Goal: Information Seeking & Learning: Learn about a topic

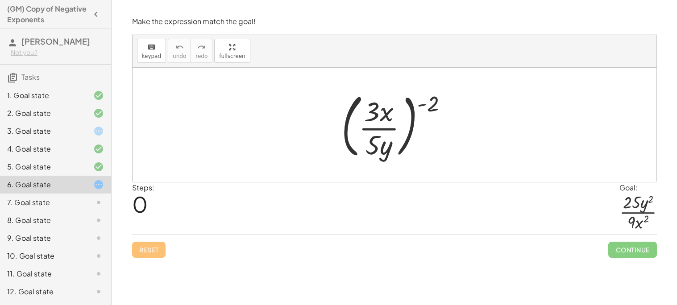
click at [80, 196] on div "7. Goal state" at bounding box center [55, 203] width 111 height 18
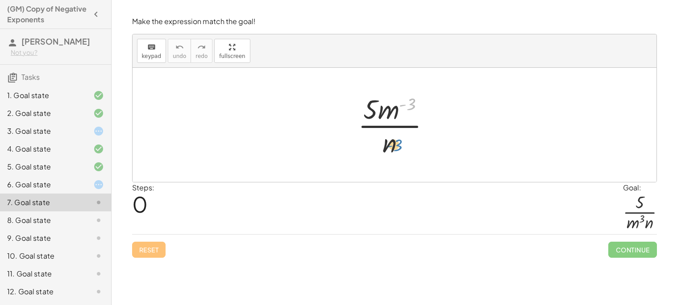
drag, startPoint x: 414, startPoint y: 102, endPoint x: 400, endPoint y: 143, distance: 43.8
click at [400, 143] on div at bounding box center [398, 125] width 88 height 69
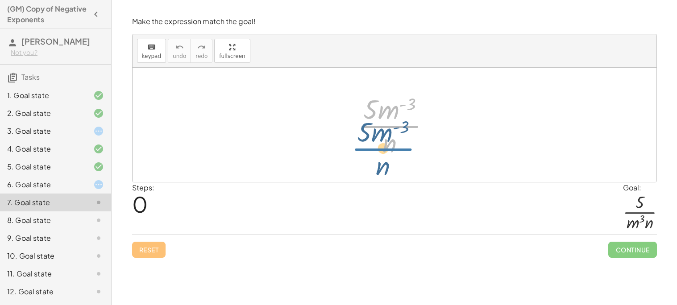
drag, startPoint x: 391, startPoint y: 125, endPoint x: 384, endPoint y: 146, distance: 21.9
click at [384, 146] on div at bounding box center [398, 125] width 88 height 69
drag, startPoint x: 392, startPoint y: 109, endPoint x: 373, endPoint y: 145, distance: 40.5
click at [373, 145] on div at bounding box center [398, 125] width 88 height 69
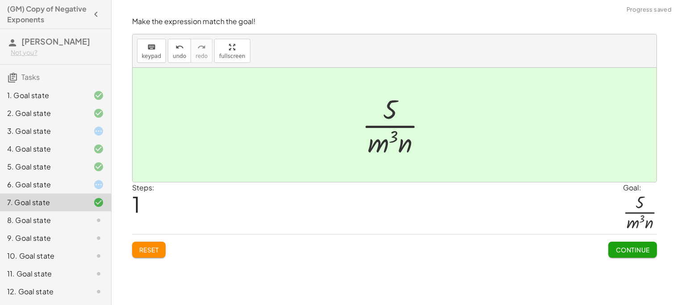
click at [633, 250] on span "Continue" at bounding box center [633, 250] width 34 height 8
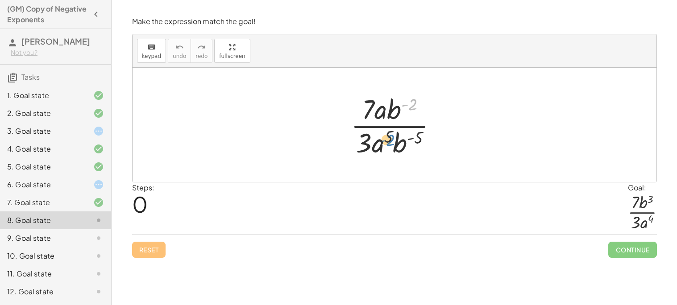
drag, startPoint x: 410, startPoint y: 104, endPoint x: 388, endPoint y: 140, distance: 41.7
click at [388, 140] on div at bounding box center [397, 125] width 103 height 69
click at [388, 142] on div at bounding box center [397, 125] width 103 height 69
drag, startPoint x: 400, startPoint y: 146, endPoint x: 396, endPoint y: 110, distance: 35.9
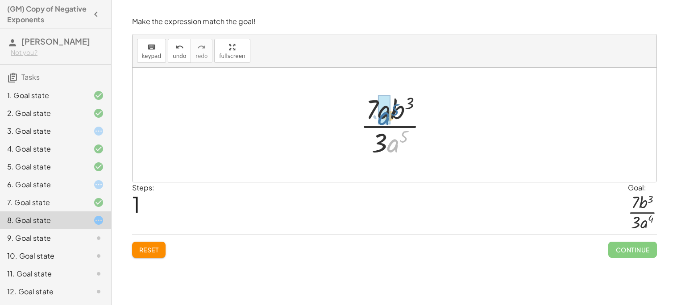
drag, startPoint x: 393, startPoint y: 144, endPoint x: 384, endPoint y: 117, distance: 28.8
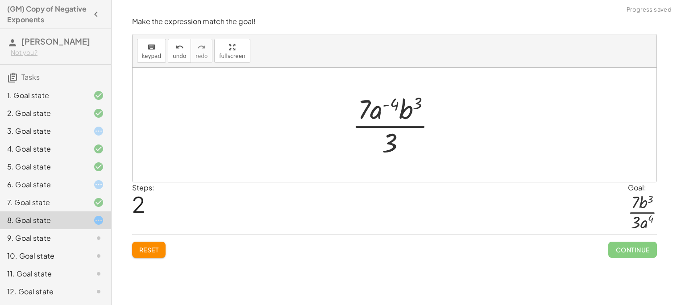
click at [399, 97] on div at bounding box center [398, 125] width 100 height 69
click at [156, 242] on button "Reset" at bounding box center [149, 250] width 34 height 16
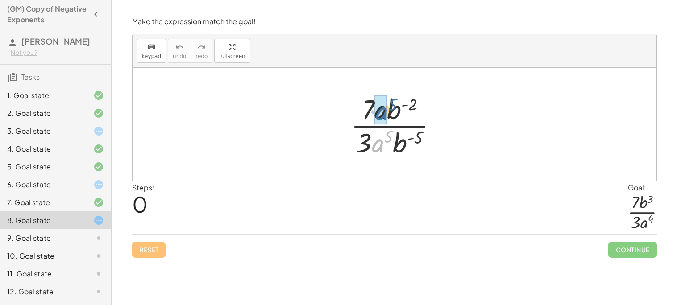
drag, startPoint x: 381, startPoint y: 144, endPoint x: 384, endPoint y: 111, distance: 33.6
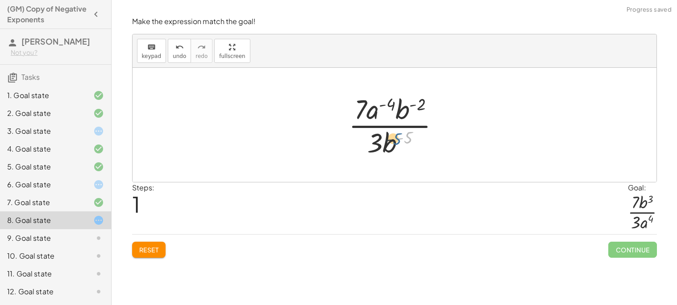
drag, startPoint x: 408, startPoint y: 138, endPoint x: 396, endPoint y: 140, distance: 12.1
click at [396, 140] on div at bounding box center [398, 125] width 108 height 69
drag, startPoint x: 389, startPoint y: 147, endPoint x: 412, endPoint y: 108, distance: 45.8
click at [418, 112] on div at bounding box center [398, 125] width 100 height 69
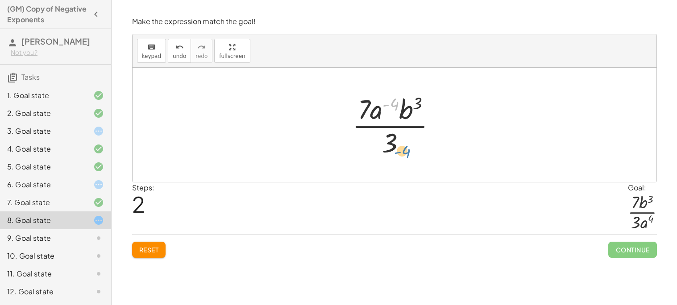
drag, startPoint x: 391, startPoint y: 104, endPoint x: 387, endPoint y: 141, distance: 36.8
click at [387, 141] on div at bounding box center [398, 125] width 100 height 69
drag, startPoint x: 382, startPoint y: 115, endPoint x: 408, endPoint y: 146, distance: 40.9
click at [408, 146] on div at bounding box center [398, 125] width 100 height 69
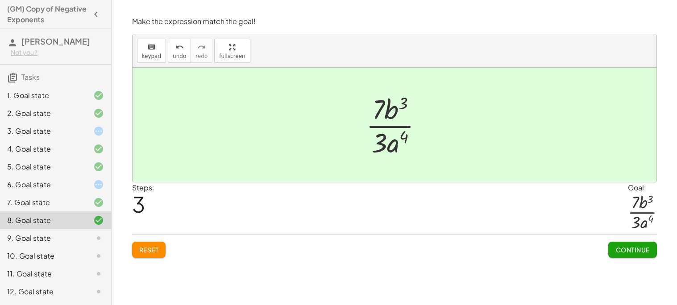
click at [634, 250] on span "Continue" at bounding box center [633, 250] width 34 height 8
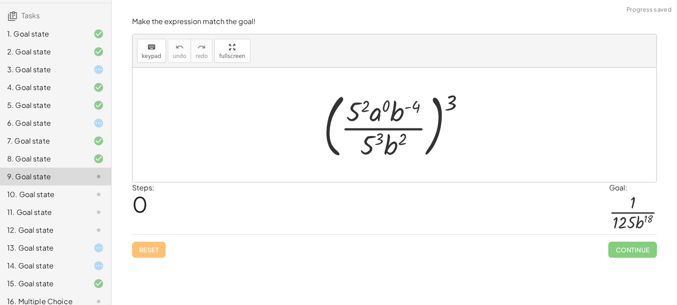
scroll to position [70, 0]
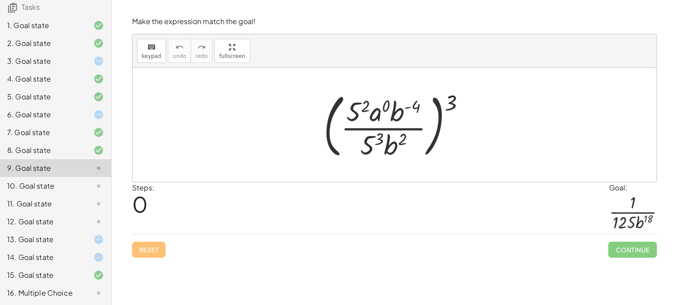
click at [457, 97] on div at bounding box center [398, 125] width 158 height 74
drag, startPoint x: 454, startPoint y: 104, endPoint x: 416, endPoint y: 112, distance: 39.1
click at [416, 112] on div at bounding box center [398, 125] width 158 height 74
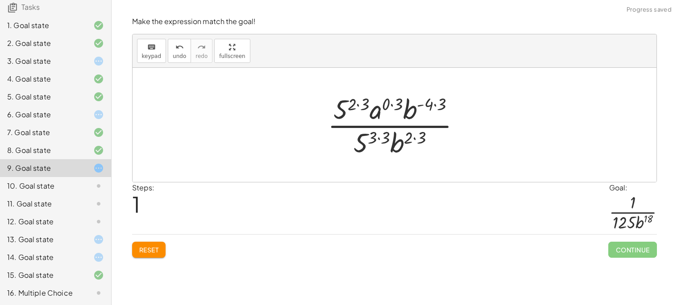
click at [417, 131] on div at bounding box center [397, 125] width 149 height 69
click at [385, 135] on div at bounding box center [397, 125] width 149 height 69
click at [435, 105] on div at bounding box center [397, 125] width 149 height 69
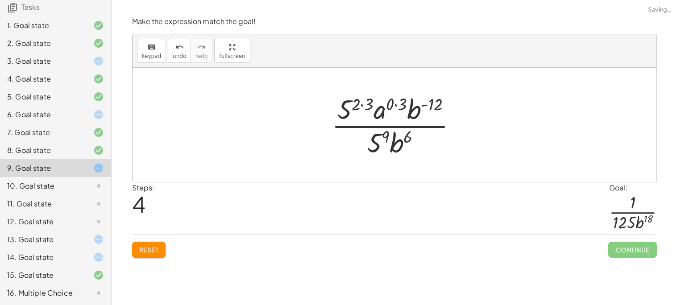
click at [395, 108] on div at bounding box center [398, 125] width 142 height 69
click at [370, 101] on div at bounding box center [397, 125] width 129 height 69
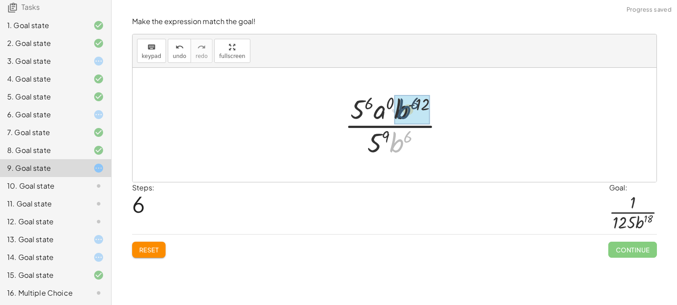
drag, startPoint x: 396, startPoint y: 137, endPoint x: 404, endPoint y: 104, distance: 34.2
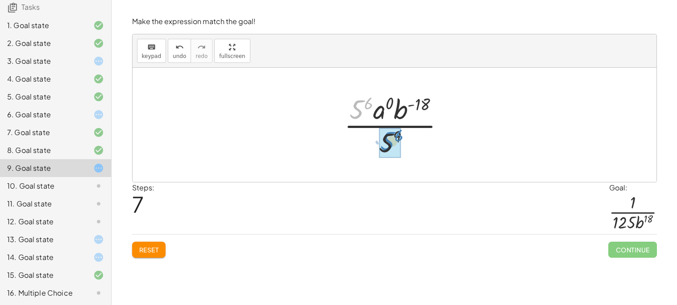
drag, startPoint x: 359, startPoint y: 109, endPoint x: 391, endPoint y: 141, distance: 45.1
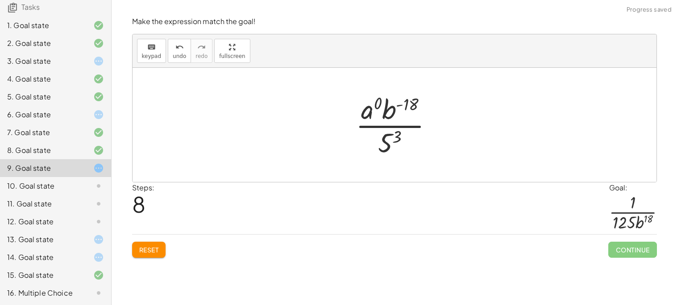
click at [372, 114] on div at bounding box center [397, 125] width 93 height 69
click at [389, 139] on div at bounding box center [398, 125] width 82 height 69
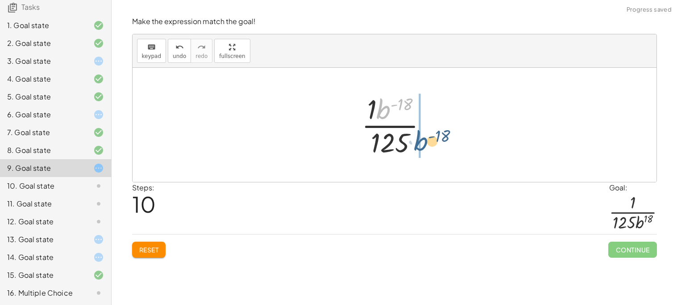
drag, startPoint x: 386, startPoint y: 113, endPoint x: 425, endPoint y: 146, distance: 50.6
click at [425, 146] on div at bounding box center [398, 125] width 82 height 69
drag, startPoint x: 380, startPoint y: 107, endPoint x: 400, endPoint y: 145, distance: 42.9
click at [400, 145] on div at bounding box center [398, 125] width 82 height 69
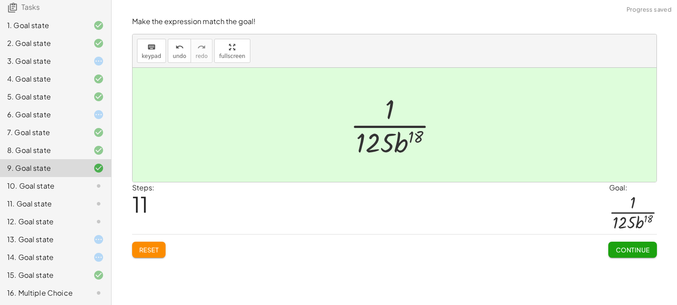
click at [618, 251] on span "Continue" at bounding box center [633, 250] width 34 height 8
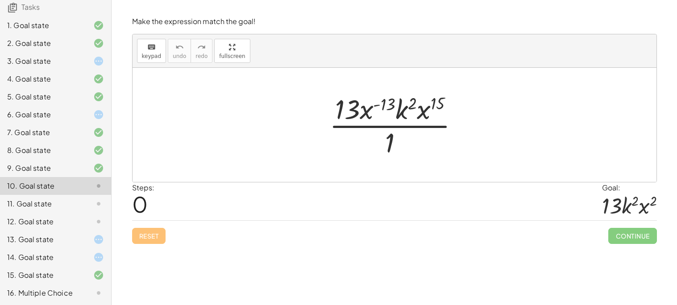
click at [423, 113] on div at bounding box center [398, 125] width 146 height 69
click at [414, 112] on div at bounding box center [398, 125] width 146 height 69
drag, startPoint x: 418, startPoint y: 110, endPoint x: 363, endPoint y: 110, distance: 55.4
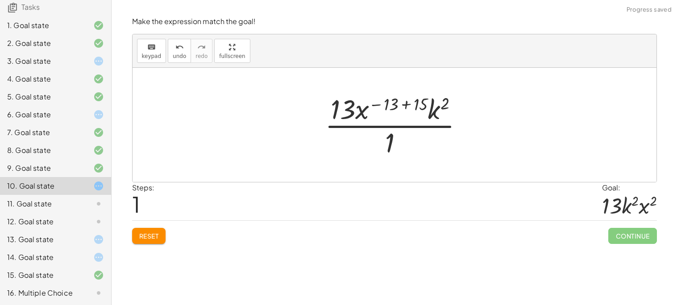
click at [400, 105] on div at bounding box center [398, 125] width 155 height 69
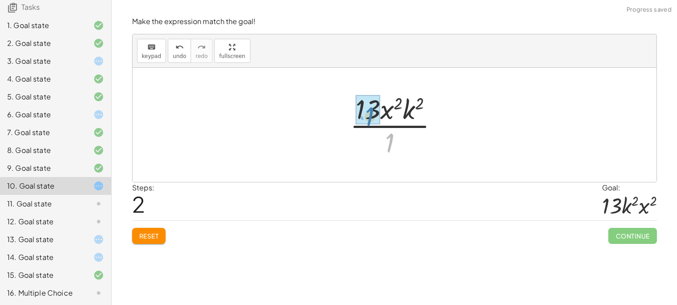
drag, startPoint x: 390, startPoint y: 144, endPoint x: 370, endPoint y: 117, distance: 33.1
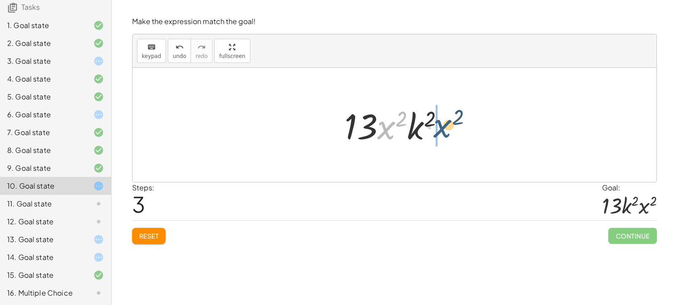
drag, startPoint x: 392, startPoint y: 135, endPoint x: 451, endPoint y: 133, distance: 59.4
click at [451, 133] on div at bounding box center [398, 125] width 116 height 46
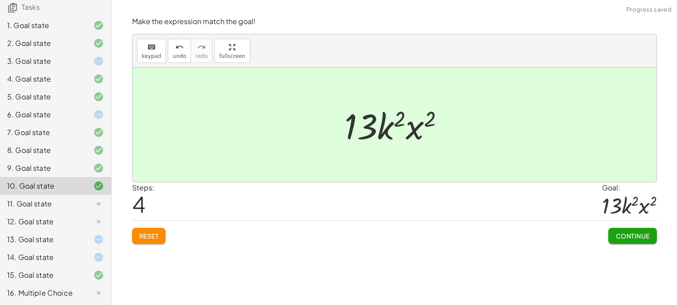
click at [635, 237] on span "Continue" at bounding box center [633, 236] width 34 height 8
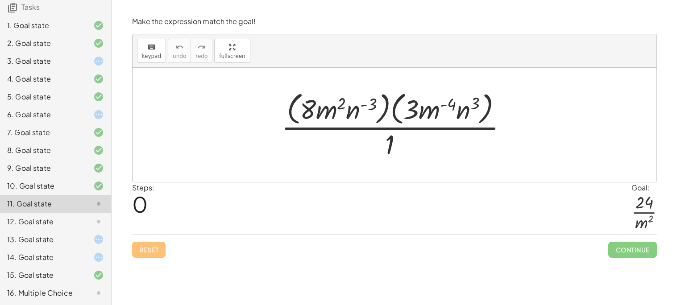
click at [428, 109] on div at bounding box center [398, 124] width 242 height 73
drag, startPoint x: 479, startPoint y: 101, endPoint x: 475, endPoint y: 104, distance: 4.7
click at [475, 104] on div at bounding box center [398, 124] width 242 height 73
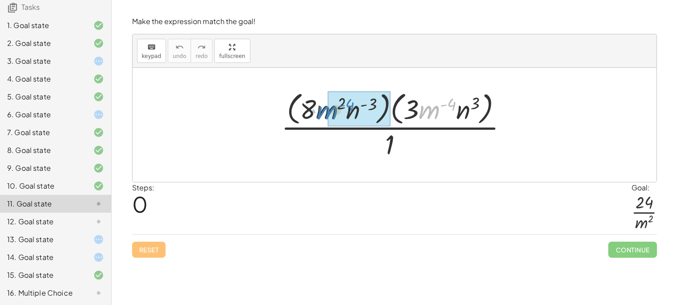
drag, startPoint x: 430, startPoint y: 115, endPoint x: 328, endPoint y: 115, distance: 101.8
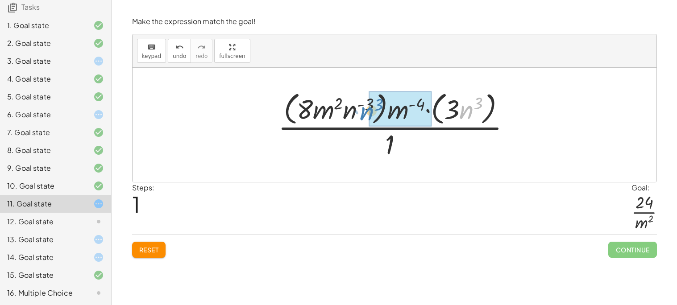
drag, startPoint x: 469, startPoint y: 111, endPoint x: 371, endPoint y: 112, distance: 98.2
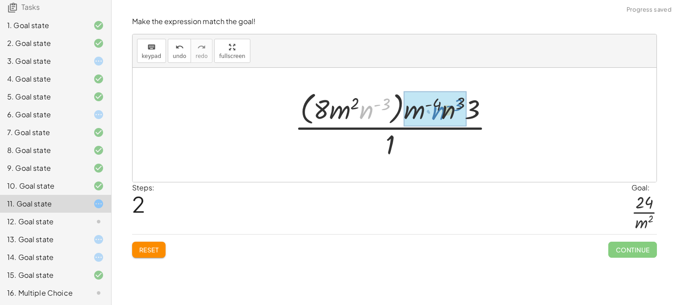
drag, startPoint x: 370, startPoint y: 109, endPoint x: 450, endPoint y: 110, distance: 80.4
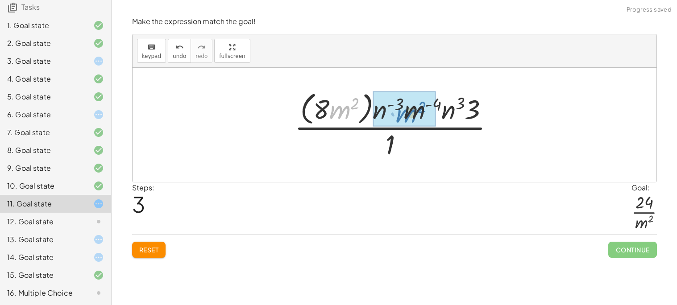
drag, startPoint x: 343, startPoint y: 112, endPoint x: 415, endPoint y: 115, distance: 71.9
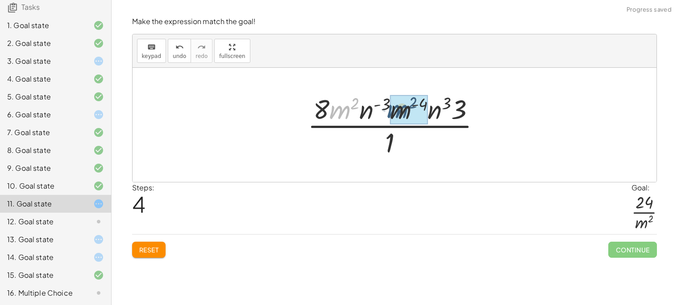
drag, startPoint x: 339, startPoint y: 112, endPoint x: 400, endPoint y: 112, distance: 61.6
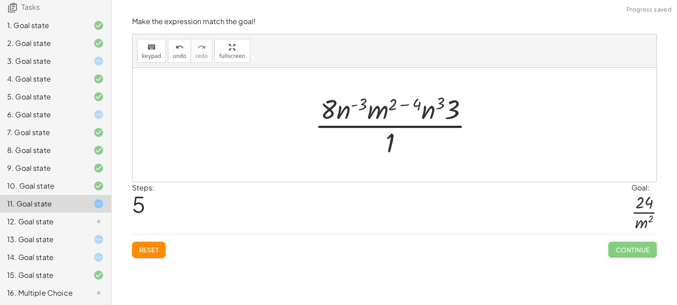
click at [378, 114] on div at bounding box center [398, 125] width 176 height 69
drag, startPoint x: 347, startPoint y: 111, endPoint x: 432, endPoint y: 112, distance: 84.4
click at [429, 105] on div at bounding box center [398, 125] width 184 height 69
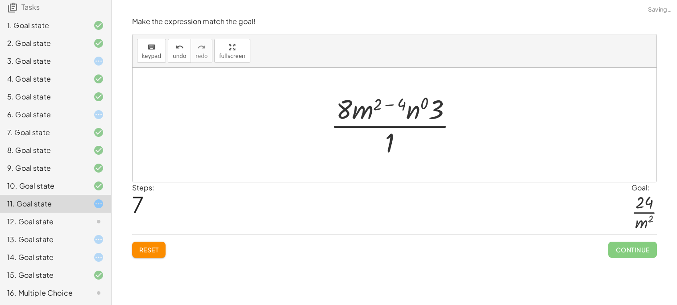
click at [388, 105] on div at bounding box center [398, 125] width 144 height 69
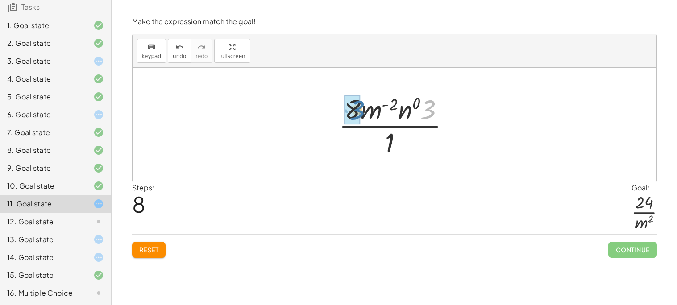
drag, startPoint x: 427, startPoint y: 104, endPoint x: 355, endPoint y: 104, distance: 71.9
drag, startPoint x: 389, startPoint y: 143, endPoint x: 361, endPoint y: 112, distance: 41.7
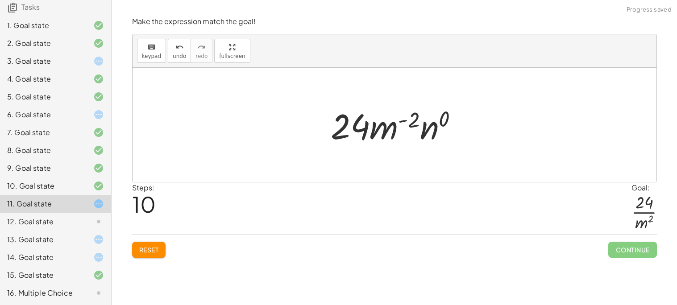
click at [425, 127] on div at bounding box center [398, 125] width 144 height 46
click at [432, 133] on div at bounding box center [398, 125] width 126 height 46
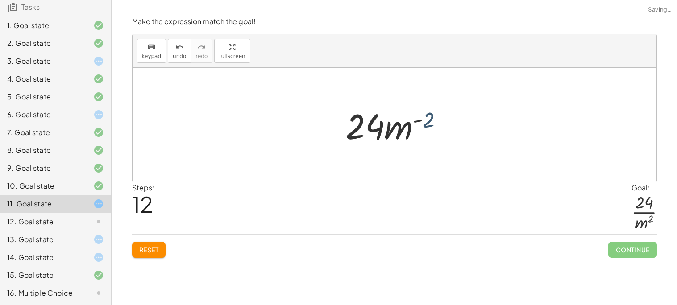
click at [432, 133] on div at bounding box center [398, 125] width 114 height 46
drag, startPoint x: 424, startPoint y: 126, endPoint x: 401, endPoint y: 139, distance: 26.6
click at [401, 139] on div at bounding box center [398, 125] width 114 height 46
click at [177, 54] on span "undo" at bounding box center [179, 56] width 13 height 6
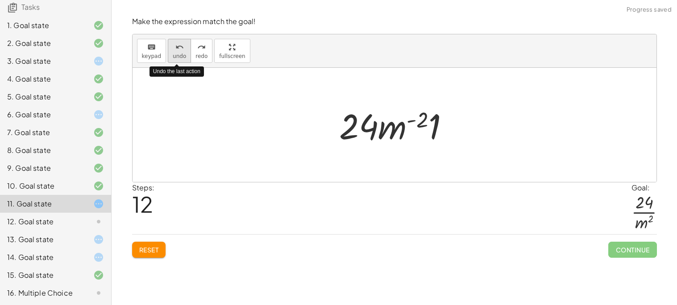
click at [177, 54] on span "undo" at bounding box center [179, 56] width 13 height 6
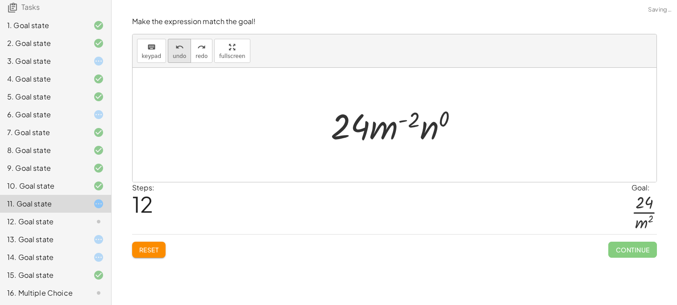
click at [181, 52] on button "undo undo" at bounding box center [179, 51] width 23 height 24
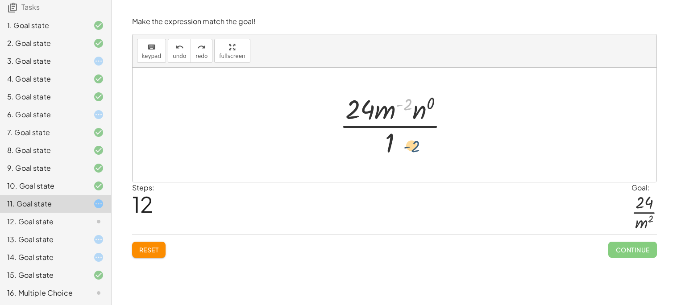
drag, startPoint x: 409, startPoint y: 101, endPoint x: 416, endPoint y: 143, distance: 42.4
click at [416, 143] on div at bounding box center [397, 125] width 125 height 69
drag, startPoint x: 391, startPoint y: 109, endPoint x: 411, endPoint y: 148, distance: 43.7
click at [411, 148] on div at bounding box center [397, 125] width 125 height 69
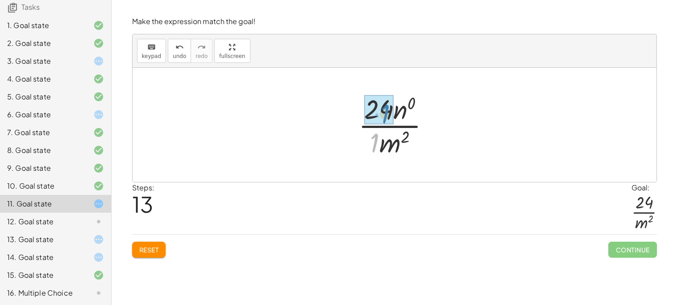
drag, startPoint x: 375, startPoint y: 143, endPoint x: 385, endPoint y: 114, distance: 30.8
click at [413, 110] on div at bounding box center [398, 125] width 88 height 69
click at [406, 112] on div at bounding box center [398, 125] width 81 height 69
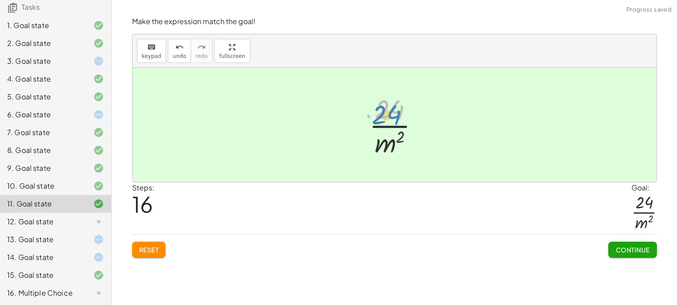
drag, startPoint x: 391, startPoint y: 113, endPoint x: 388, endPoint y: 118, distance: 5.6
click at [388, 118] on div at bounding box center [398, 125] width 67 height 69
click at [624, 252] on span "Continue" at bounding box center [633, 250] width 34 height 8
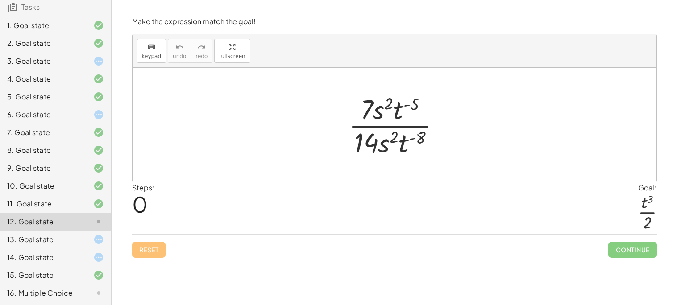
click at [422, 142] on div at bounding box center [398, 125] width 108 height 69
drag, startPoint x: 404, startPoint y: 143, endPoint x: 404, endPoint y: 117, distance: 25.4
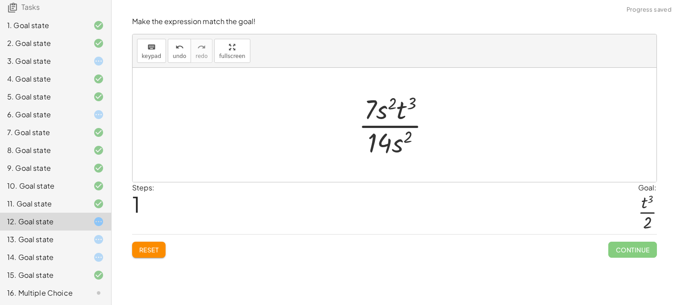
click at [401, 111] on div at bounding box center [398, 125] width 88 height 69
click at [393, 104] on div at bounding box center [398, 125] width 88 height 69
drag, startPoint x: 393, startPoint y: 104, endPoint x: 387, endPoint y: 110, distance: 8.6
click at [387, 110] on div at bounding box center [398, 125] width 88 height 69
drag, startPoint x: 398, startPoint y: 141, endPoint x: 387, endPoint y: 109, distance: 34.2
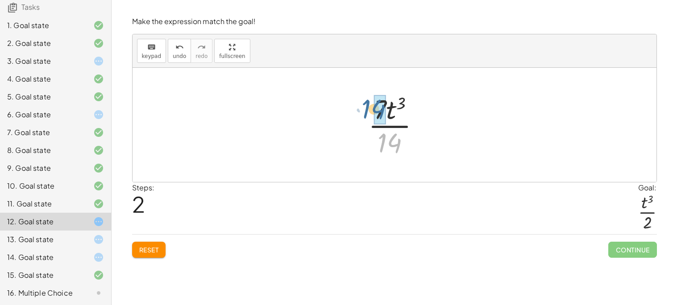
drag, startPoint x: 400, startPoint y: 141, endPoint x: 383, endPoint y: 107, distance: 37.5
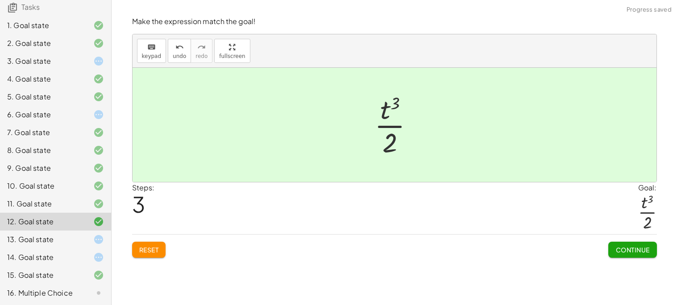
click at [637, 256] on button "Continue" at bounding box center [632, 250] width 48 height 16
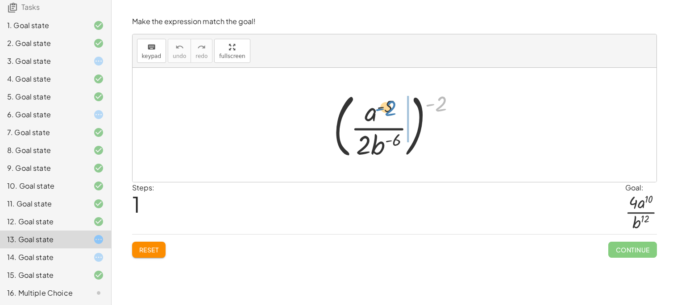
drag, startPoint x: 437, startPoint y: 106, endPoint x: 387, endPoint y: 110, distance: 50.2
click at [387, 110] on div at bounding box center [398, 125] width 138 height 74
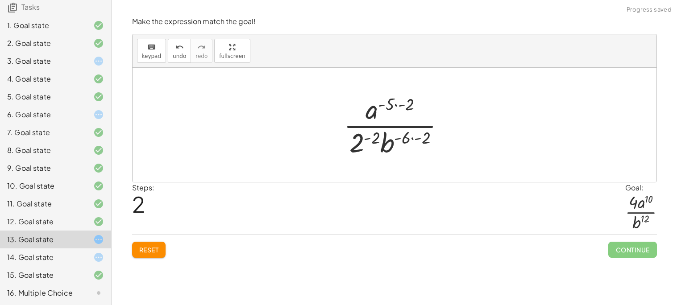
click at [422, 140] on div at bounding box center [397, 125] width 117 height 69
click at [384, 137] on div at bounding box center [398, 125] width 96 height 69
click at [182, 54] on span "undo" at bounding box center [179, 56] width 13 height 6
click at [396, 111] on div at bounding box center [398, 125] width 96 height 69
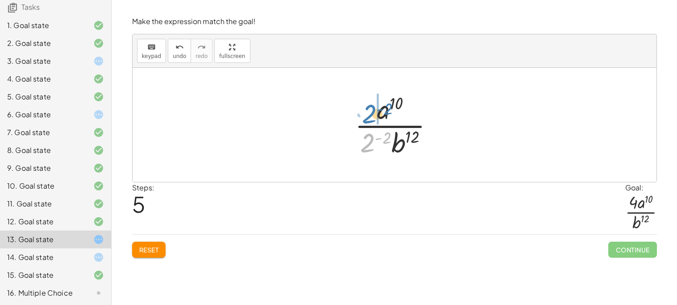
drag, startPoint x: 368, startPoint y: 145, endPoint x: 370, endPoint y: 116, distance: 29.0
click at [370, 116] on div at bounding box center [398, 125] width 96 height 69
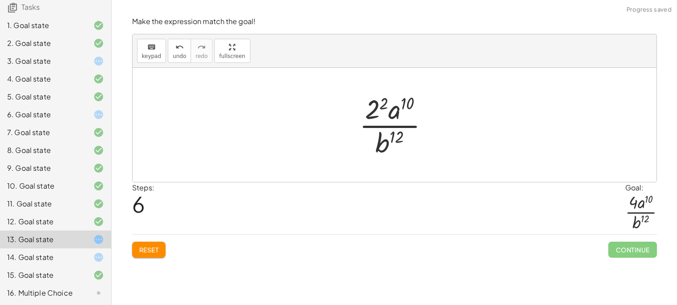
click at [380, 113] on div at bounding box center [398, 125] width 86 height 69
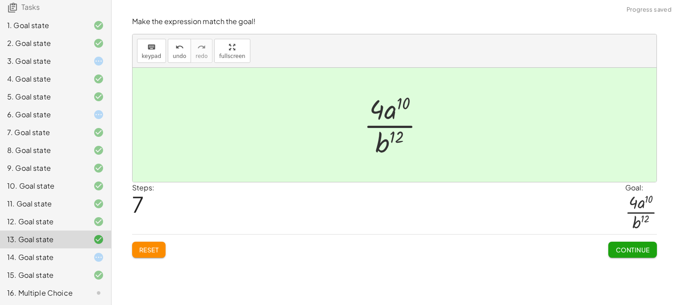
click at [621, 245] on button "Continue" at bounding box center [632, 250] width 48 height 16
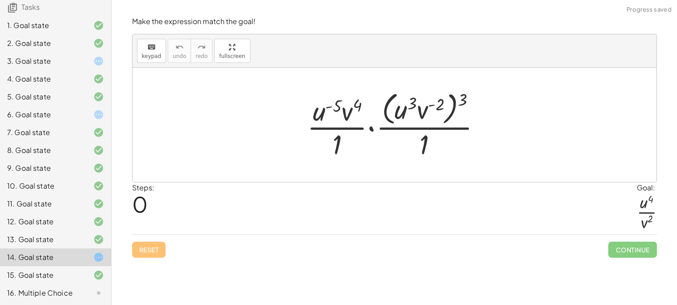
click at [466, 98] on div at bounding box center [398, 124] width 191 height 73
drag, startPoint x: 359, startPoint y: 97, endPoint x: 348, endPoint y: 108, distance: 15.8
click at [348, 108] on div at bounding box center [398, 124] width 191 height 73
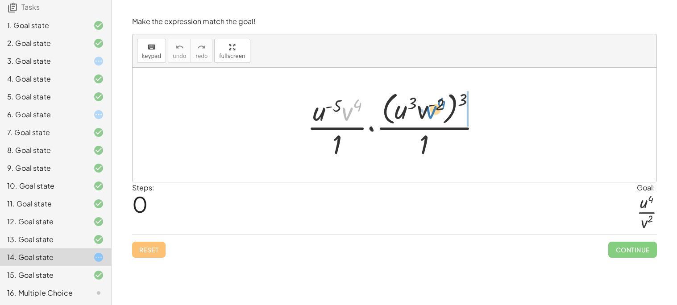
drag, startPoint x: 350, startPoint y: 111, endPoint x: 431, endPoint y: 109, distance: 81.3
click at [431, 109] on div at bounding box center [398, 124] width 191 height 73
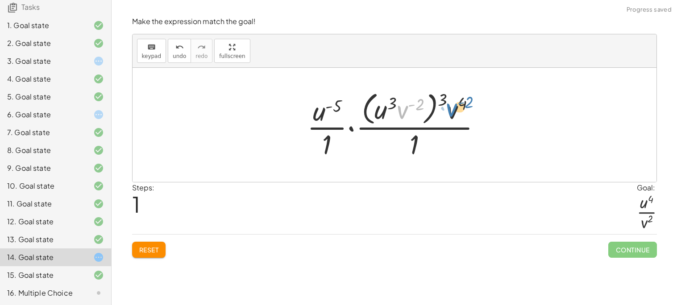
drag, startPoint x: 408, startPoint y: 109, endPoint x: 458, endPoint y: 106, distance: 50.5
click at [458, 106] on div at bounding box center [398, 124] width 191 height 73
drag, startPoint x: 458, startPoint y: 109, endPoint x: 347, endPoint y: 116, distance: 110.5
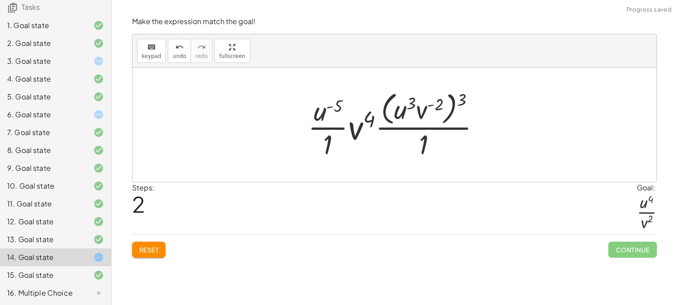
click at [154, 255] on button "Reset" at bounding box center [149, 250] width 34 height 16
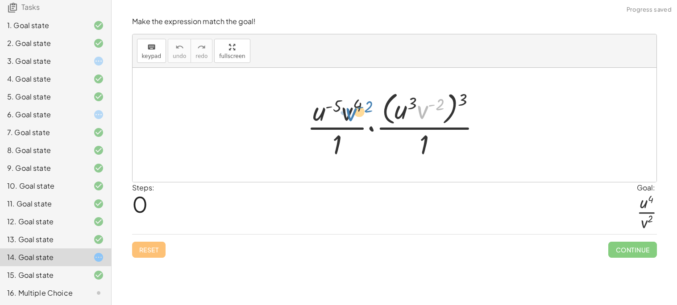
drag, startPoint x: 421, startPoint y: 111, endPoint x: 343, endPoint y: 111, distance: 77.7
click at [343, 111] on div at bounding box center [398, 124] width 191 height 73
drag, startPoint x: 427, startPoint y: 108, endPoint x: 417, endPoint y: 103, distance: 11.6
click at [417, 103] on div at bounding box center [398, 124] width 191 height 73
click at [379, 129] on div at bounding box center [398, 124] width 191 height 73
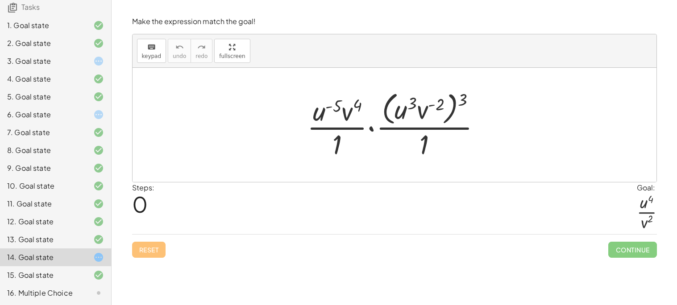
click at [379, 129] on div at bounding box center [398, 124] width 191 height 73
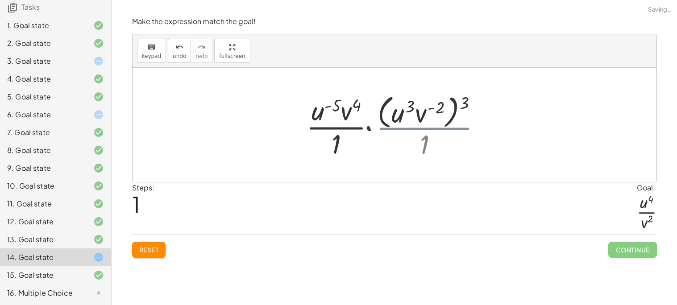
click at [379, 129] on div at bounding box center [398, 125] width 199 height 69
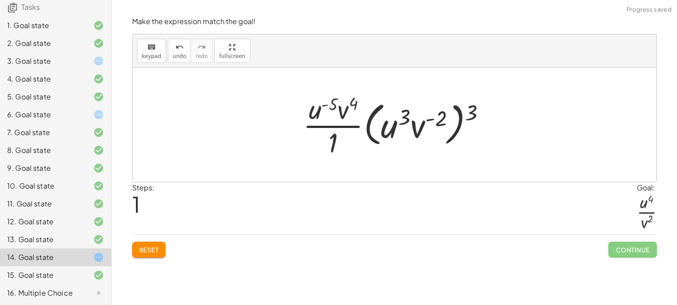
click at [360, 128] on div at bounding box center [398, 125] width 199 height 69
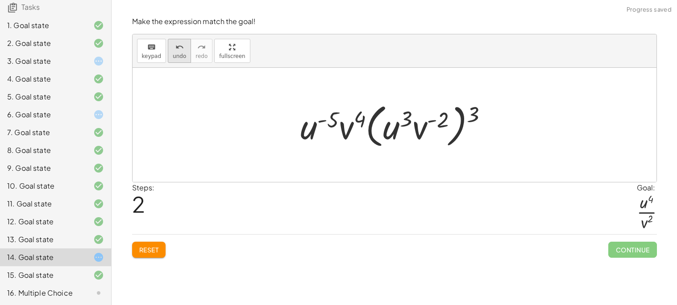
click at [175, 49] on icon "undo" at bounding box center [179, 47] width 8 height 11
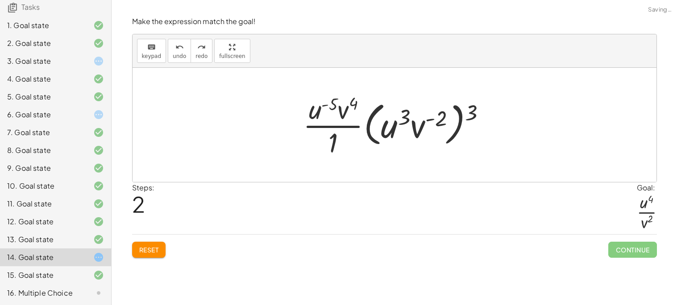
click at [155, 252] on span "Reset" at bounding box center [149, 250] width 20 height 8
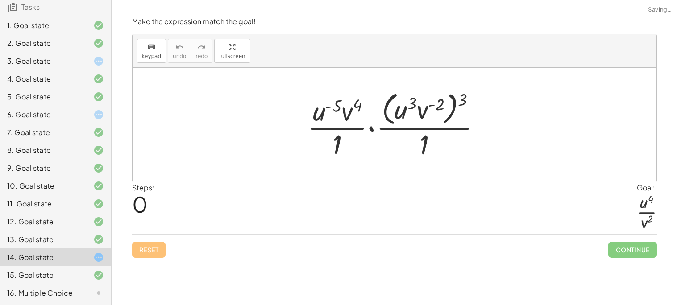
click at [408, 132] on div at bounding box center [398, 124] width 191 height 73
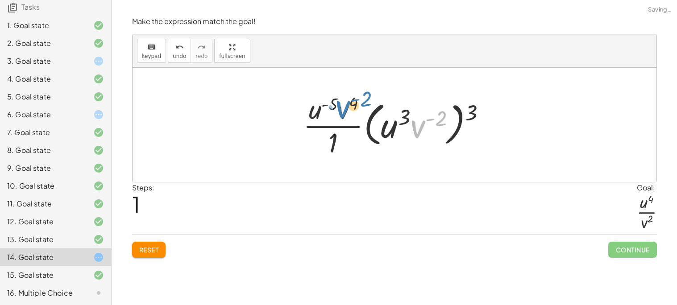
drag, startPoint x: 421, startPoint y: 130, endPoint x: 345, endPoint y: 113, distance: 77.9
click at [345, 113] on div at bounding box center [398, 125] width 199 height 69
drag, startPoint x: 350, startPoint y: 110, endPoint x: 436, endPoint y: 127, distance: 88.3
click at [436, 127] on div at bounding box center [398, 125] width 199 height 69
drag, startPoint x: 340, startPoint y: 115, endPoint x: 421, endPoint y: 132, distance: 82.9
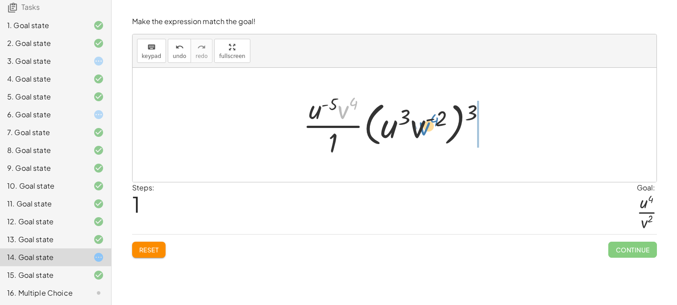
click at [421, 132] on div at bounding box center [398, 125] width 199 height 69
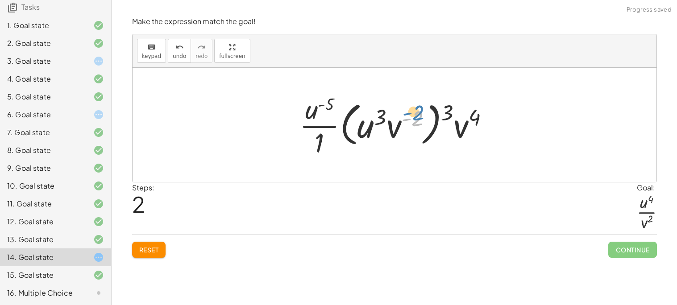
drag, startPoint x: 402, startPoint y: 125, endPoint x: 398, endPoint y: 119, distance: 6.8
click at [398, 119] on div at bounding box center [397, 125] width 205 height 69
drag, startPoint x: 394, startPoint y: 127, endPoint x: 469, endPoint y: 129, distance: 75.0
click at [469, 129] on div at bounding box center [397, 125] width 205 height 69
drag, startPoint x: 376, startPoint y: 135, endPoint x: 320, endPoint y: 113, distance: 60.5
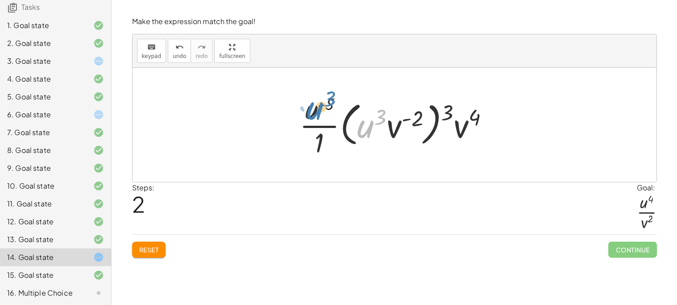
click at [320, 113] on div at bounding box center [397, 125] width 205 height 69
click at [159, 249] on span "Reset" at bounding box center [149, 250] width 20 height 8
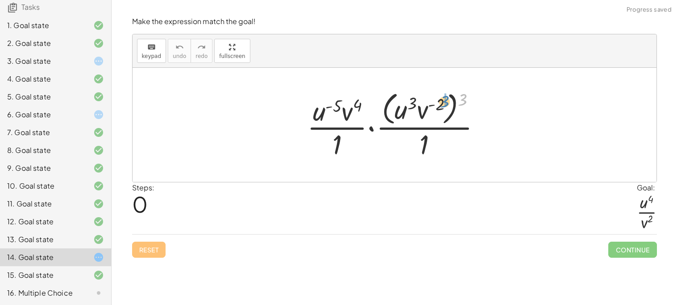
drag, startPoint x: 461, startPoint y: 100, endPoint x: 444, endPoint y: 102, distance: 17.5
click at [444, 102] on div at bounding box center [398, 124] width 191 height 73
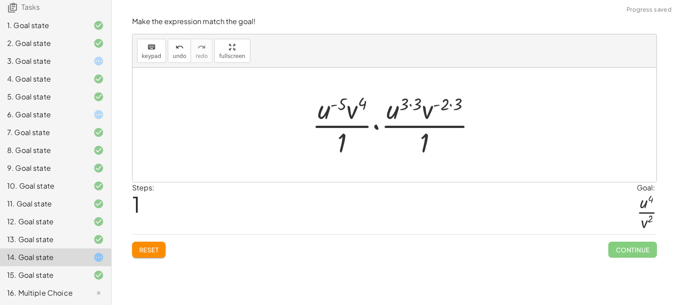
click at [449, 105] on div at bounding box center [398, 125] width 181 height 69
click at [449, 99] on div at bounding box center [398, 125] width 181 height 69
click at [450, 103] on div at bounding box center [398, 125] width 181 height 69
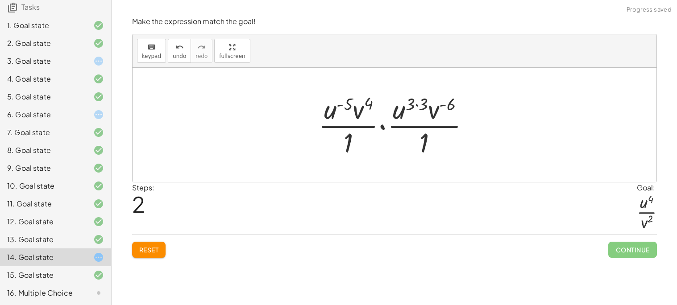
click at [414, 104] on div at bounding box center [398, 125] width 168 height 69
click at [417, 105] on div at bounding box center [398, 125] width 168 height 69
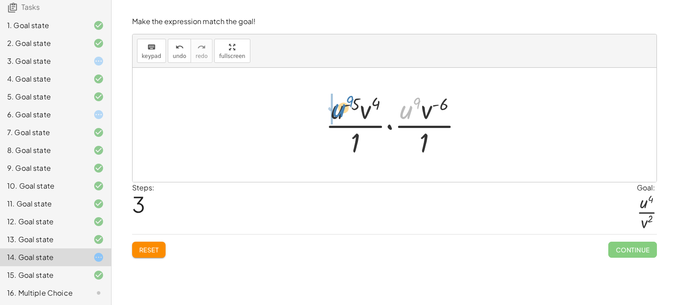
drag, startPoint x: 411, startPoint y: 116, endPoint x: 343, endPoint y: 114, distance: 67.9
click at [343, 114] on div at bounding box center [398, 125] width 154 height 69
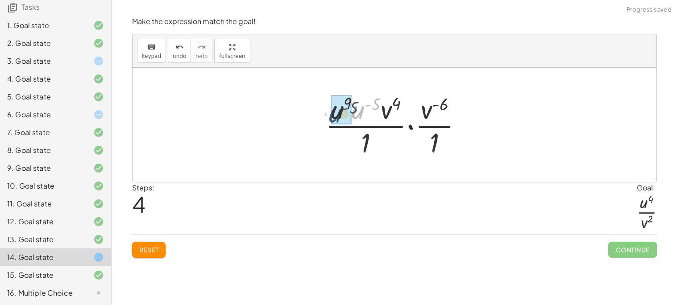
drag, startPoint x: 360, startPoint y: 110, endPoint x: 337, endPoint y: 113, distance: 23.0
drag, startPoint x: 428, startPoint y: 117, endPoint x: 387, endPoint y: 117, distance: 41.5
click at [387, 117] on div at bounding box center [398, 125] width 148 height 69
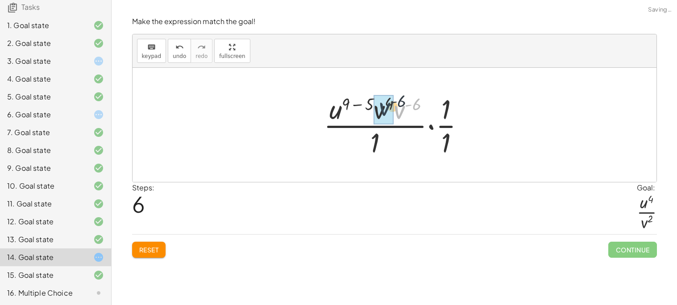
drag, startPoint x: 397, startPoint y: 113, endPoint x: 381, endPoint y: 110, distance: 16.8
click at [412, 104] on div at bounding box center [398, 125] width 154 height 69
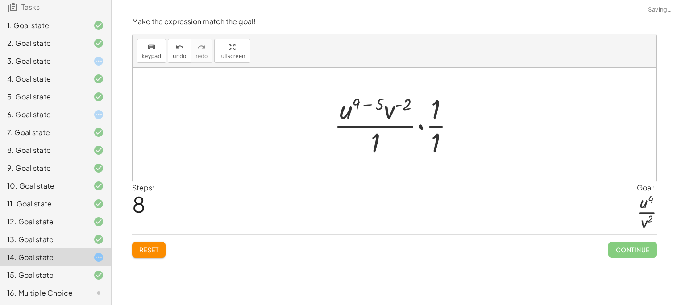
click at [375, 104] on div at bounding box center [397, 125] width 137 height 69
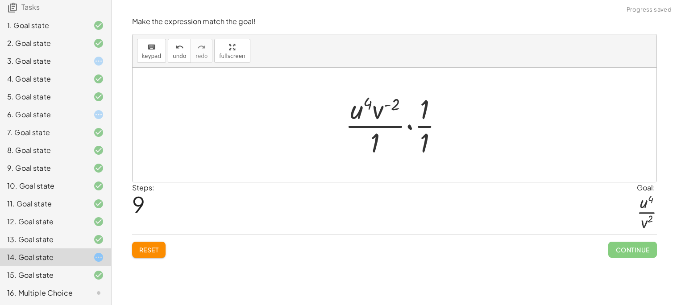
click at [390, 104] on div at bounding box center [398, 125] width 115 height 69
click at [428, 120] on div at bounding box center [398, 125] width 115 height 69
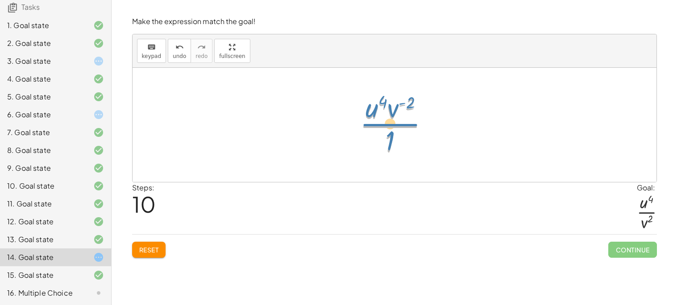
click at [392, 117] on div at bounding box center [397, 125] width 85 height 69
drag, startPoint x: 393, startPoint y: 107, endPoint x: 388, endPoint y: 146, distance: 38.7
click at [388, 146] on div at bounding box center [397, 125] width 85 height 69
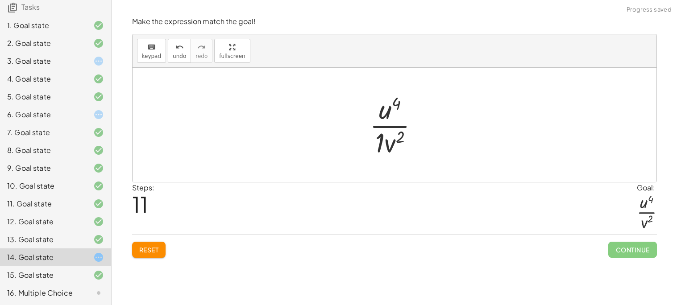
click at [384, 143] on div at bounding box center [398, 125] width 66 height 69
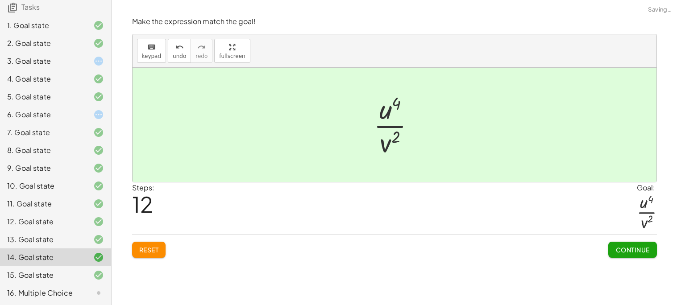
click at [616, 253] on span "Continue" at bounding box center [633, 250] width 34 height 8
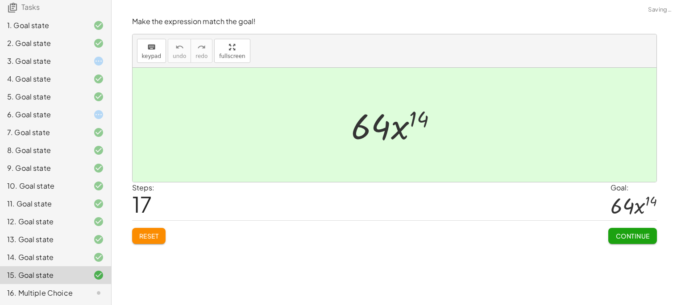
click at [98, 292] on icon at bounding box center [98, 293] width 11 height 11
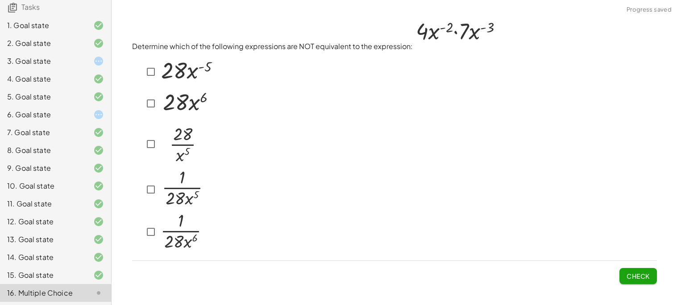
click at [75, 121] on div "6. Goal state" at bounding box center [55, 115] width 111 height 18
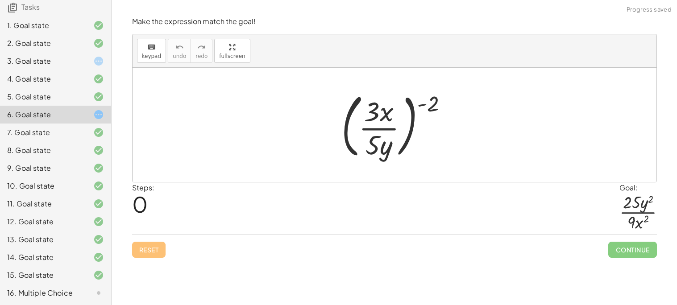
click at [66, 53] on div "3. Goal state" at bounding box center [55, 61] width 111 height 18
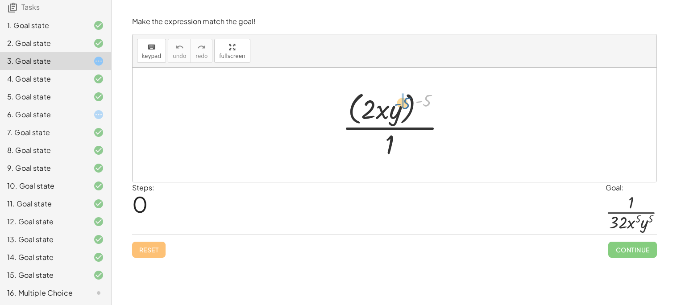
drag, startPoint x: 429, startPoint y: 99, endPoint x: 408, endPoint y: 101, distance: 21.5
click at [408, 101] on div at bounding box center [398, 124] width 120 height 73
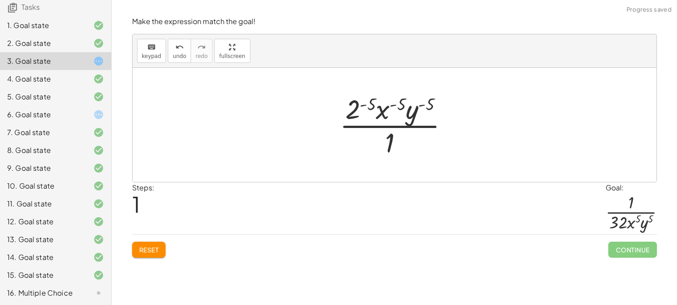
click at [432, 96] on div at bounding box center [397, 125] width 125 height 69
click at [427, 104] on div at bounding box center [397, 125] width 125 height 69
click at [365, 104] on div at bounding box center [397, 125] width 125 height 69
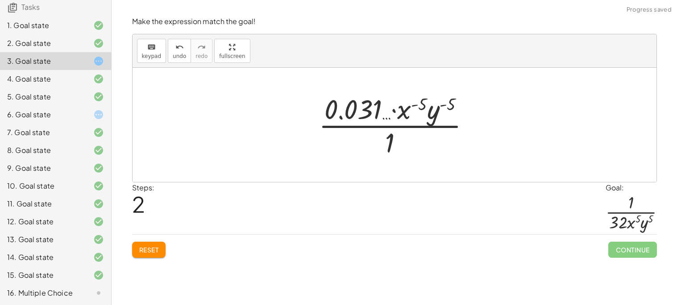
click at [360, 111] on div at bounding box center [397, 125] width 167 height 69
click at [175, 48] on icon "undo" at bounding box center [179, 47] width 8 height 11
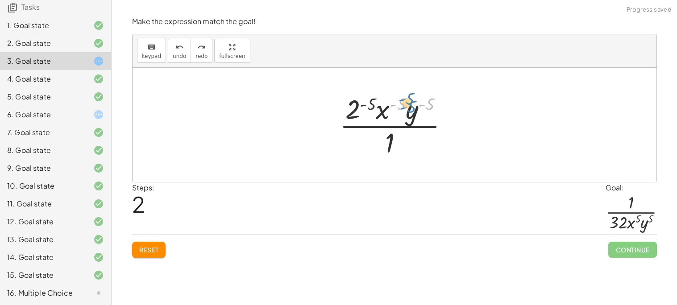
drag, startPoint x: 390, startPoint y: 112, endPoint x: 396, endPoint y: 107, distance: 8.2
click at [396, 107] on div at bounding box center [397, 125] width 125 height 69
drag, startPoint x: 392, startPoint y: 136, endPoint x: 389, endPoint y: 72, distance: 63.5
click at [389, 72] on div "· ( · 2 · x · y ) ( - 5 ) · 1 · 1 · 2 ( - 5 ) · x ( - 5 ) · y ( - 5 ) · 1" at bounding box center [395, 125] width 524 height 114
drag, startPoint x: 413, startPoint y: 116, endPoint x: 412, endPoint y: 147, distance: 31.3
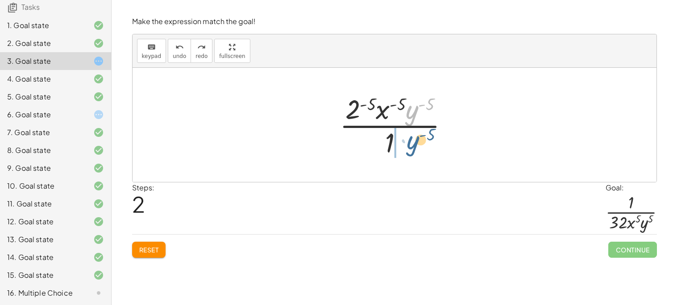
click at [412, 147] on div at bounding box center [397, 125] width 125 height 69
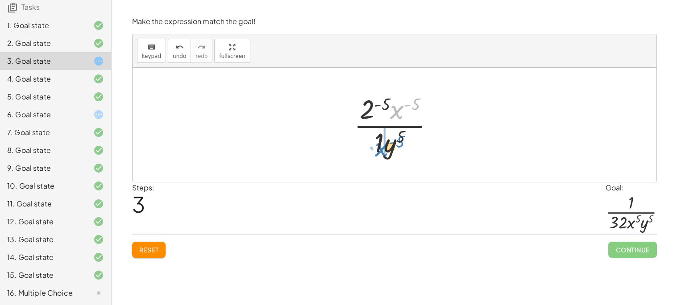
drag, startPoint x: 399, startPoint y: 116, endPoint x: 383, endPoint y: 153, distance: 40.8
click at [383, 153] on div at bounding box center [398, 125] width 96 height 69
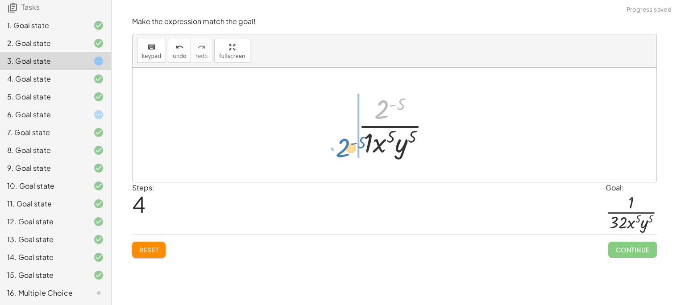
drag, startPoint x: 389, startPoint y: 108, endPoint x: 349, endPoint y: 147, distance: 56.2
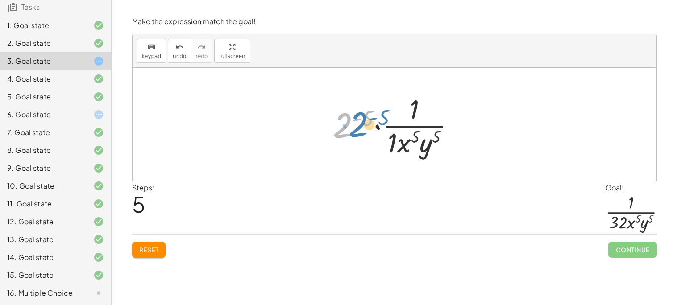
drag, startPoint x: 350, startPoint y: 126, endPoint x: 360, endPoint y: 124, distance: 10.9
click at [360, 124] on div at bounding box center [398, 125] width 138 height 69
click at [183, 51] on button "undo undo" at bounding box center [179, 51] width 23 height 24
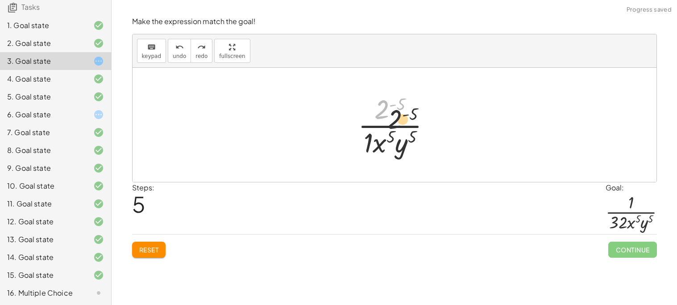
click at [408, 128] on div at bounding box center [398, 125] width 89 height 69
drag, startPoint x: 380, startPoint y: 116, endPoint x: 408, endPoint y: 154, distance: 48.0
click at [408, 154] on div at bounding box center [398, 125] width 89 height 69
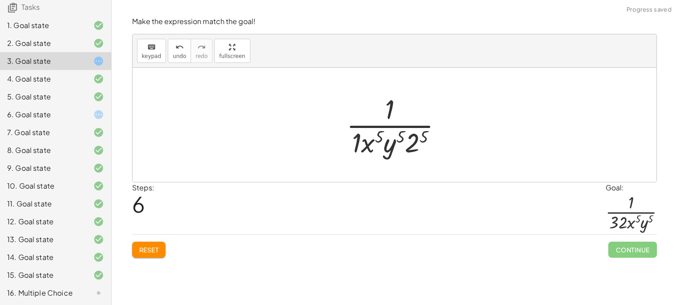
click at [419, 140] on div at bounding box center [398, 125] width 112 height 69
drag, startPoint x: 419, startPoint y: 140, endPoint x: 354, endPoint y: 138, distance: 64.3
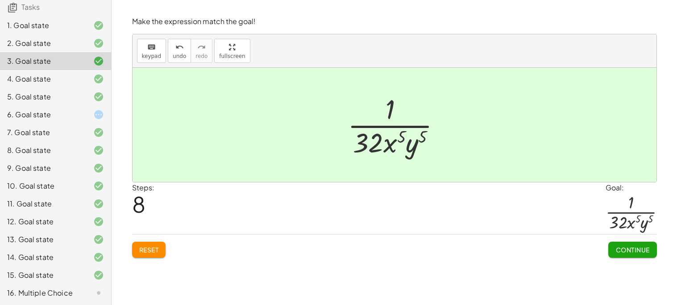
click at [87, 120] on div "6. Goal state" at bounding box center [55, 115] width 111 height 18
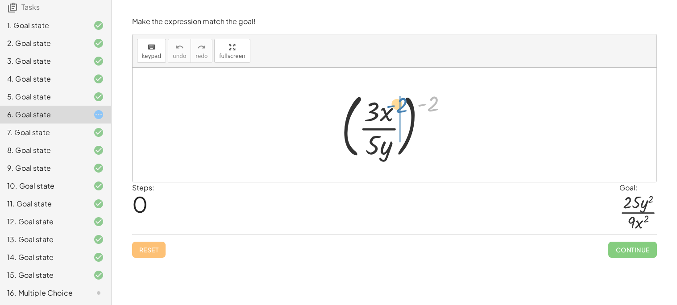
drag, startPoint x: 432, startPoint y: 106, endPoint x: 401, endPoint y: 108, distance: 31.3
click at [401, 108] on div at bounding box center [398, 125] width 122 height 74
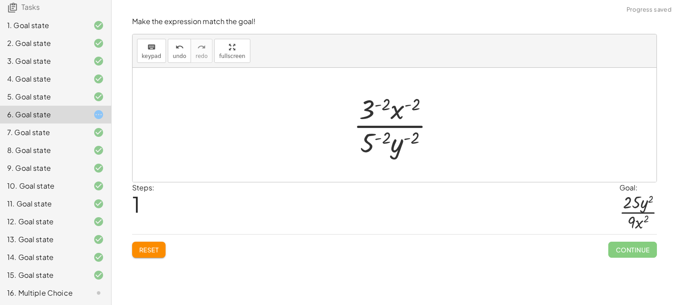
click at [414, 141] on div at bounding box center [398, 125] width 98 height 69
drag, startPoint x: 368, startPoint y: 110, endPoint x: 348, endPoint y: 149, distance: 43.9
click at [348, 149] on div "( · 3 · x · 5 · y ) ( - 2 ) · 3 ( - 2 ) · 3 · x · 5 · y ( - 2 ) ( - 2 ) ( - 2 )…" at bounding box center [394, 124] width 109 height 73
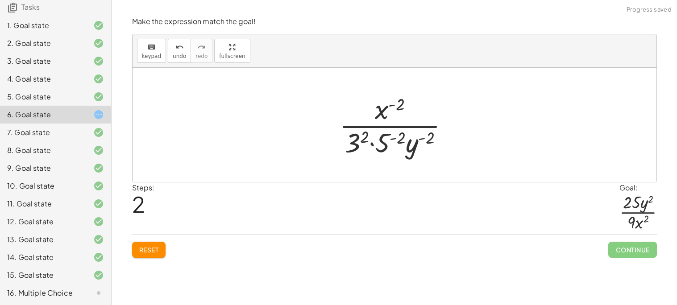
click at [364, 132] on div at bounding box center [398, 125] width 126 height 69
drag, startPoint x: 379, startPoint y: 144, endPoint x: 368, endPoint y: 115, distance: 30.7
click at [368, 115] on div at bounding box center [398, 125] width 115 height 69
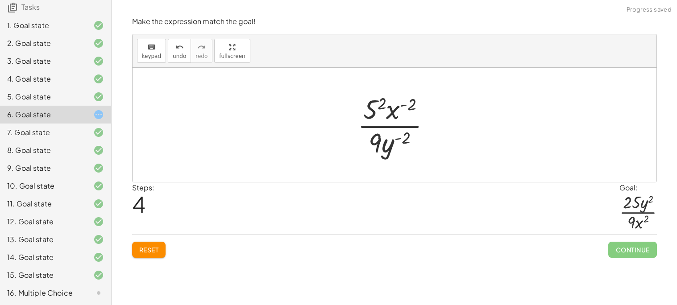
click at [379, 104] on div at bounding box center [397, 125] width 89 height 69
drag, startPoint x: 404, startPoint y: 111, endPoint x: 410, endPoint y: 109, distance: 6.8
click at [410, 109] on div at bounding box center [397, 125] width 95 height 69
drag, startPoint x: 397, startPoint y: 114, endPoint x: 381, endPoint y: 154, distance: 43.0
click at [381, 154] on div at bounding box center [397, 125] width 95 height 69
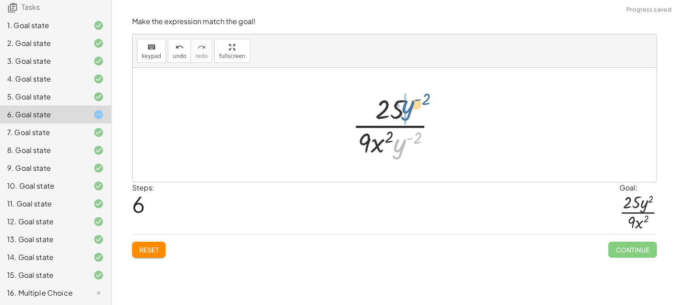
drag, startPoint x: 402, startPoint y: 146, endPoint x: 410, endPoint y: 105, distance: 41.5
click at [410, 105] on div at bounding box center [398, 125] width 100 height 69
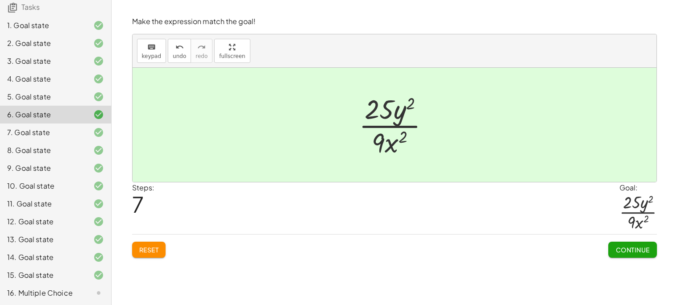
click at [96, 295] on icon at bounding box center [98, 293] width 11 height 11
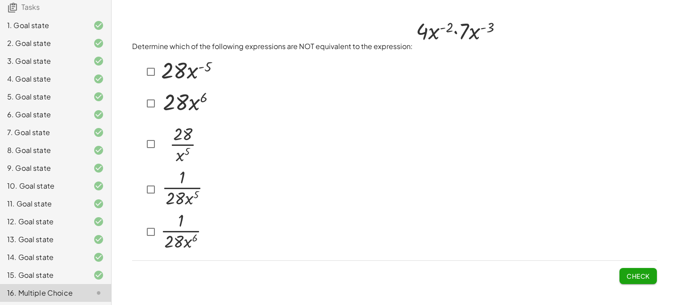
click at [199, 77] on img at bounding box center [187, 70] width 56 height 30
click at [645, 272] on span "Check" at bounding box center [638, 276] width 23 height 8
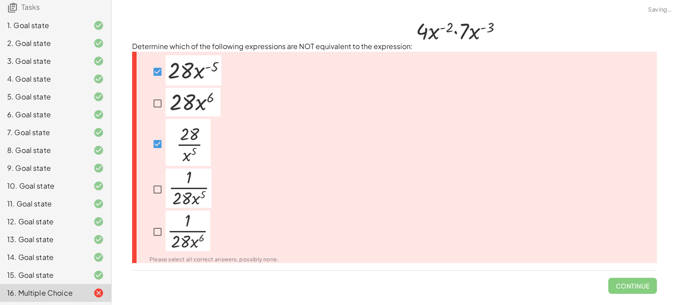
click at [400, 200] on div "Please select all correct answers, possibly none." at bounding box center [394, 158] width 525 height 212
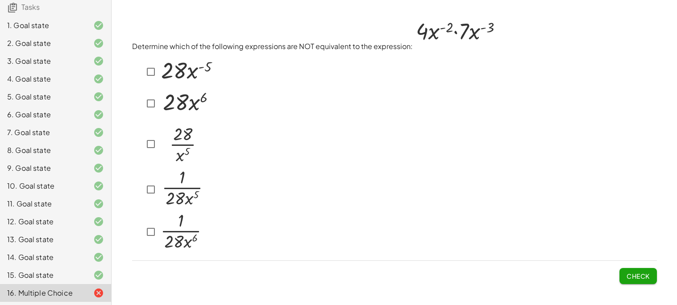
click at [148, 151] on div at bounding box center [173, 144] width 61 height 50
click at [153, 132] on div at bounding box center [173, 144] width 61 height 50
click at [620, 272] on button "Check" at bounding box center [638, 276] width 37 height 16
click at [173, 116] on img at bounding box center [186, 102] width 55 height 29
click at [161, 235] on img at bounding box center [181, 231] width 45 height 41
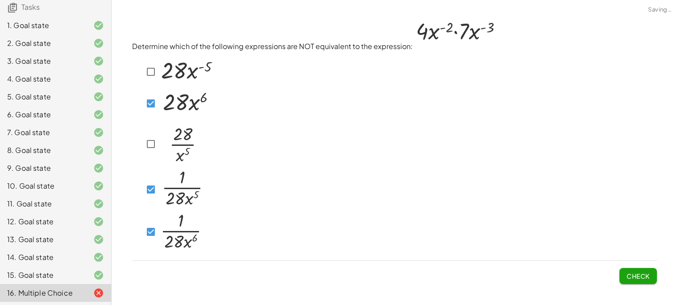
click at [632, 268] on button "Check" at bounding box center [638, 276] width 37 height 16
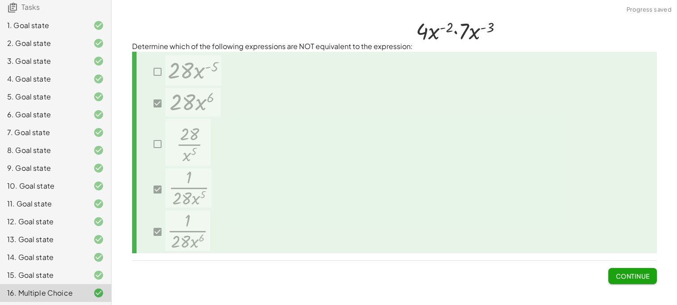
click at [646, 273] on span "Continue" at bounding box center [633, 276] width 34 height 8
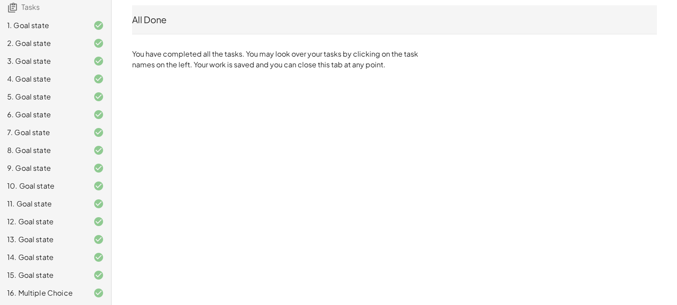
click at [426, 88] on div "(GM) Copy of Negative Exponents [PERSON_NAME] Not you? Tasks 1. Goal state 2. G…" at bounding box center [338, 152] width 677 height 305
